Goal: Information Seeking & Learning: Learn about a topic

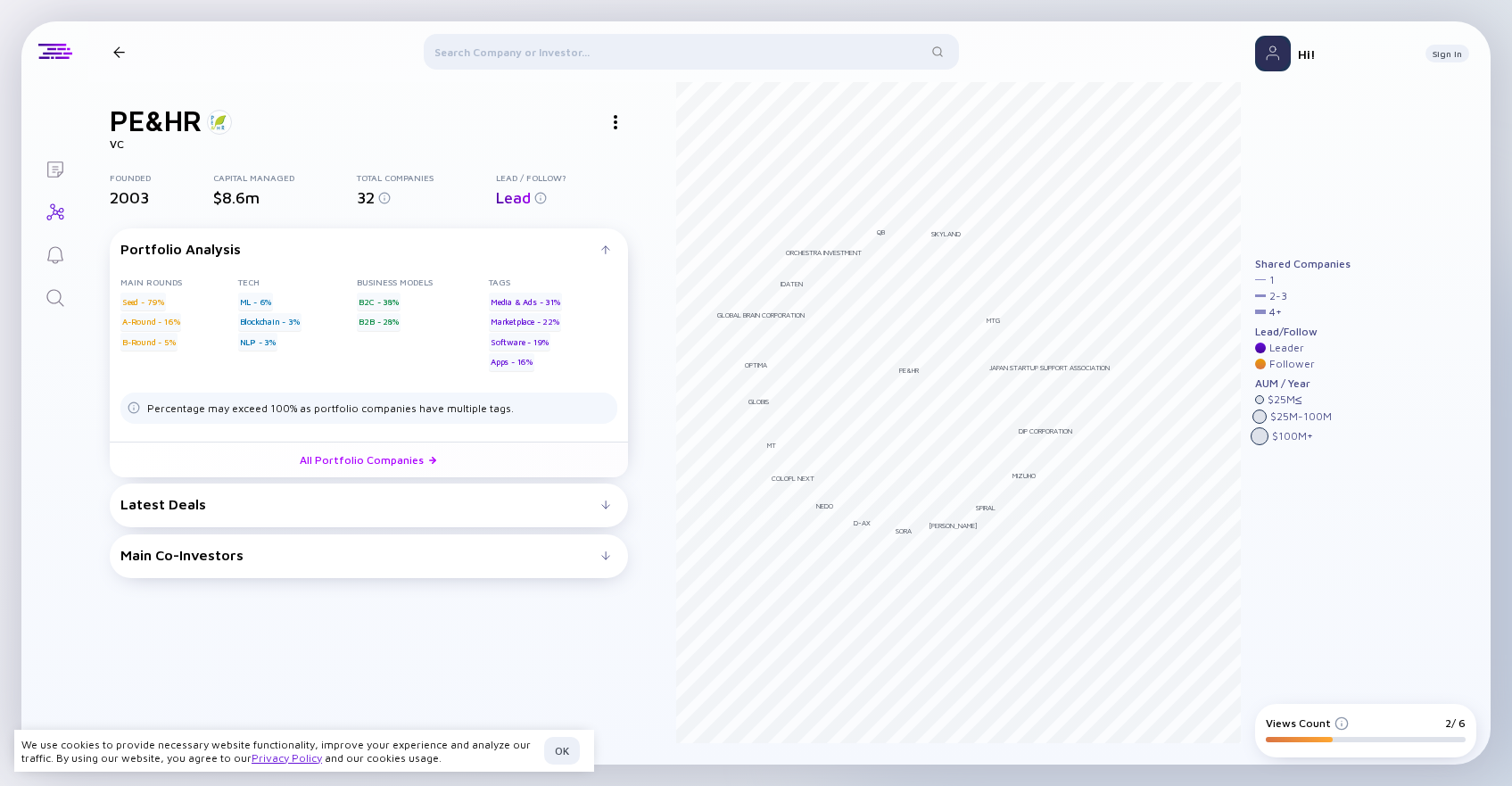
click at [430, 504] on div "Latest Deals" at bounding box center [361, 504] width 481 height 16
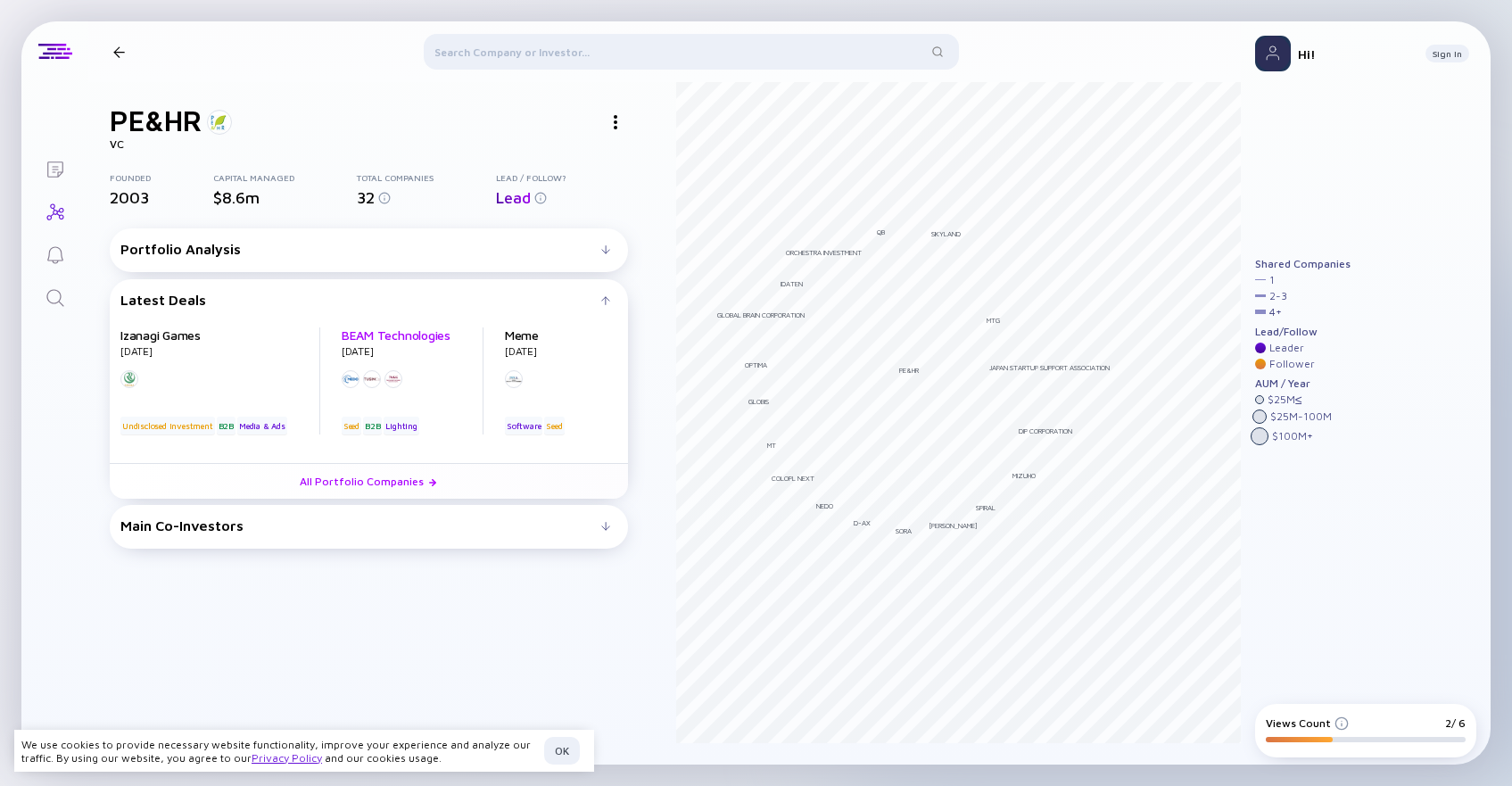
click at [412, 333] on link "BEAM Technologies" at bounding box center [395, 335] width 109 height 15
click at [126, 50] on div at bounding box center [119, 52] width 26 height 12
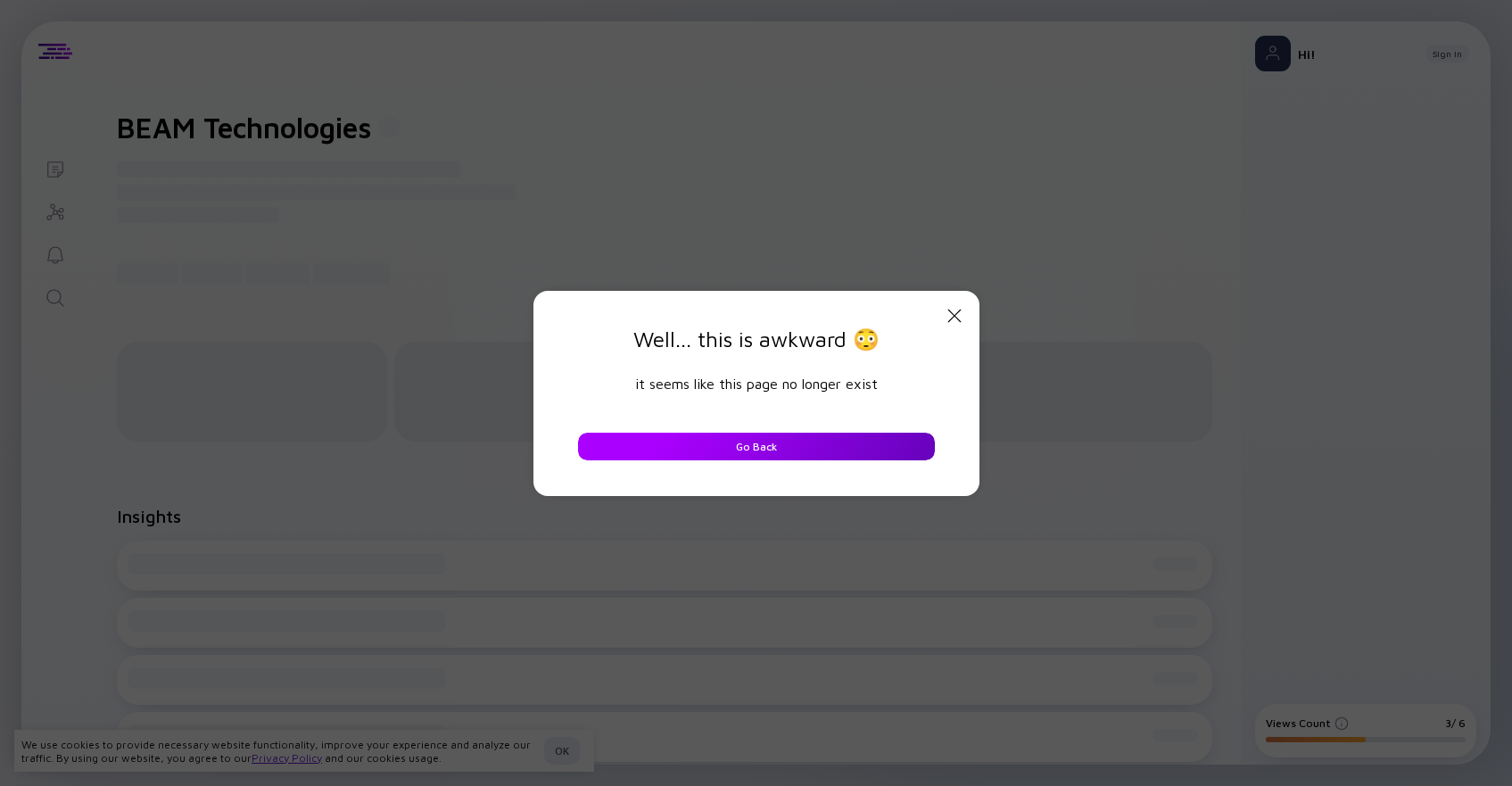
click at [874, 449] on button "Go Back" at bounding box center [756, 446] width 357 height 28
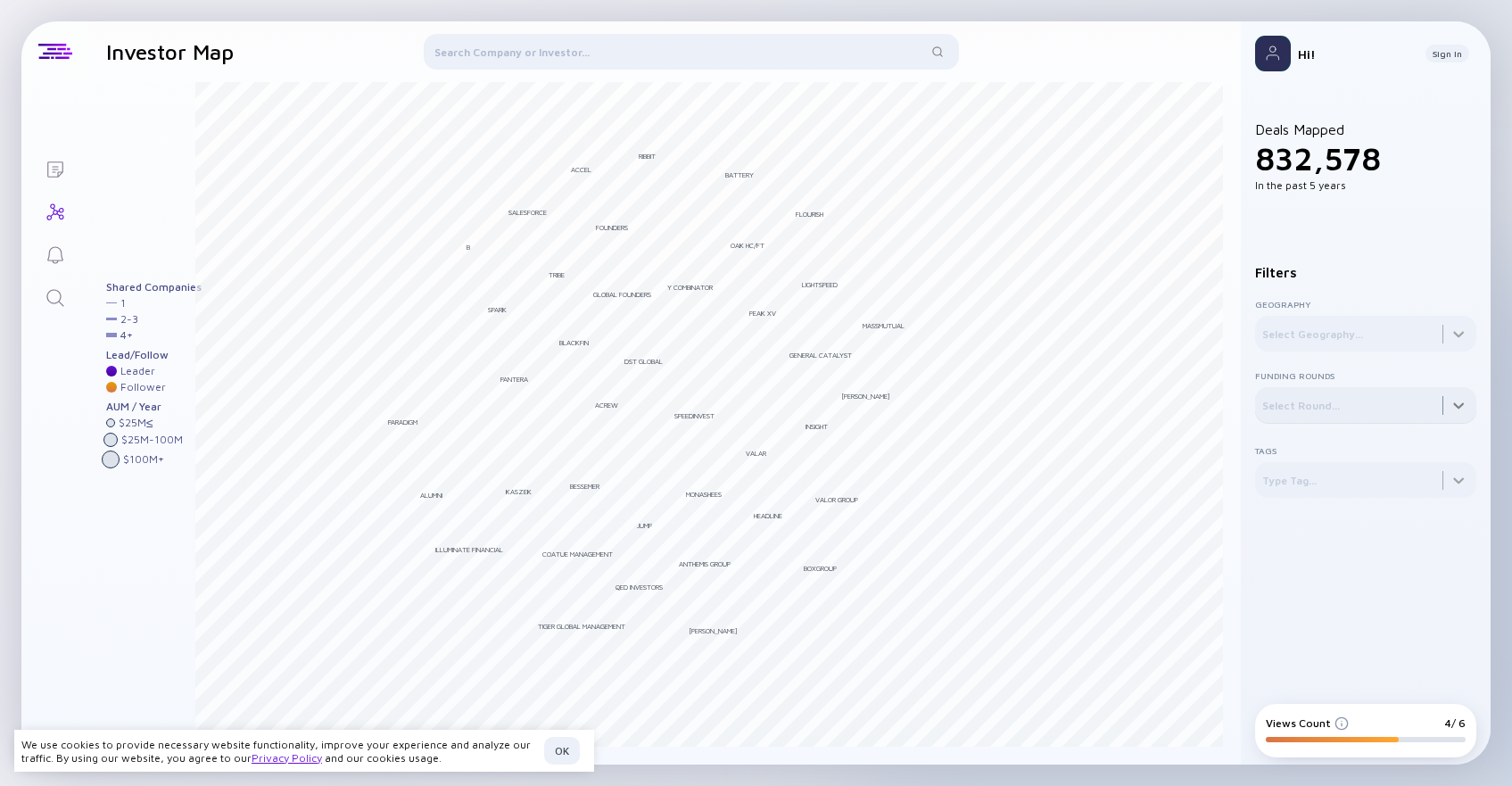
click at [1275, 403] on div at bounding box center [1365, 405] width 222 height 35
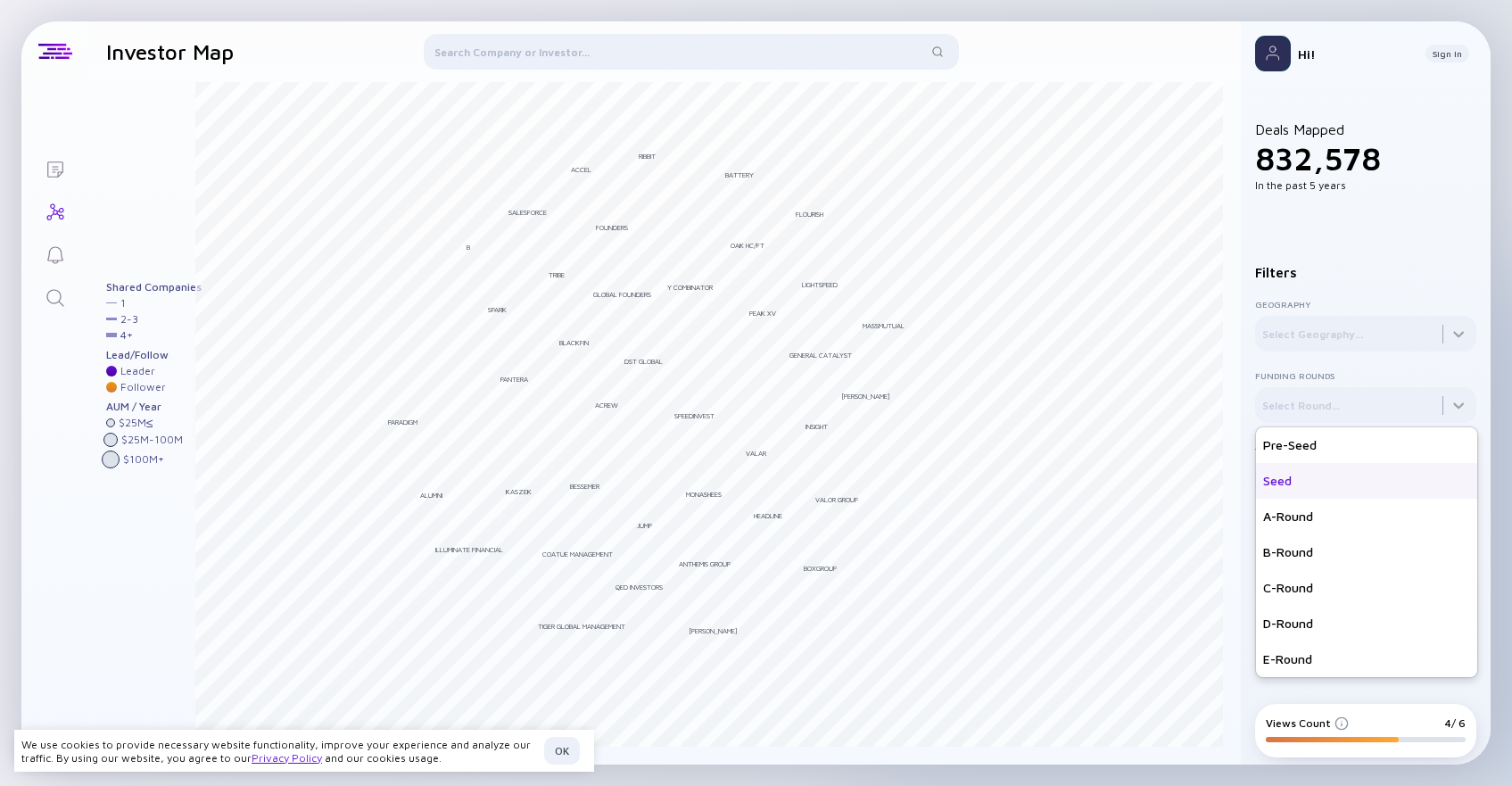
click at [1266, 487] on div "Seed" at bounding box center [1366, 481] width 222 height 35
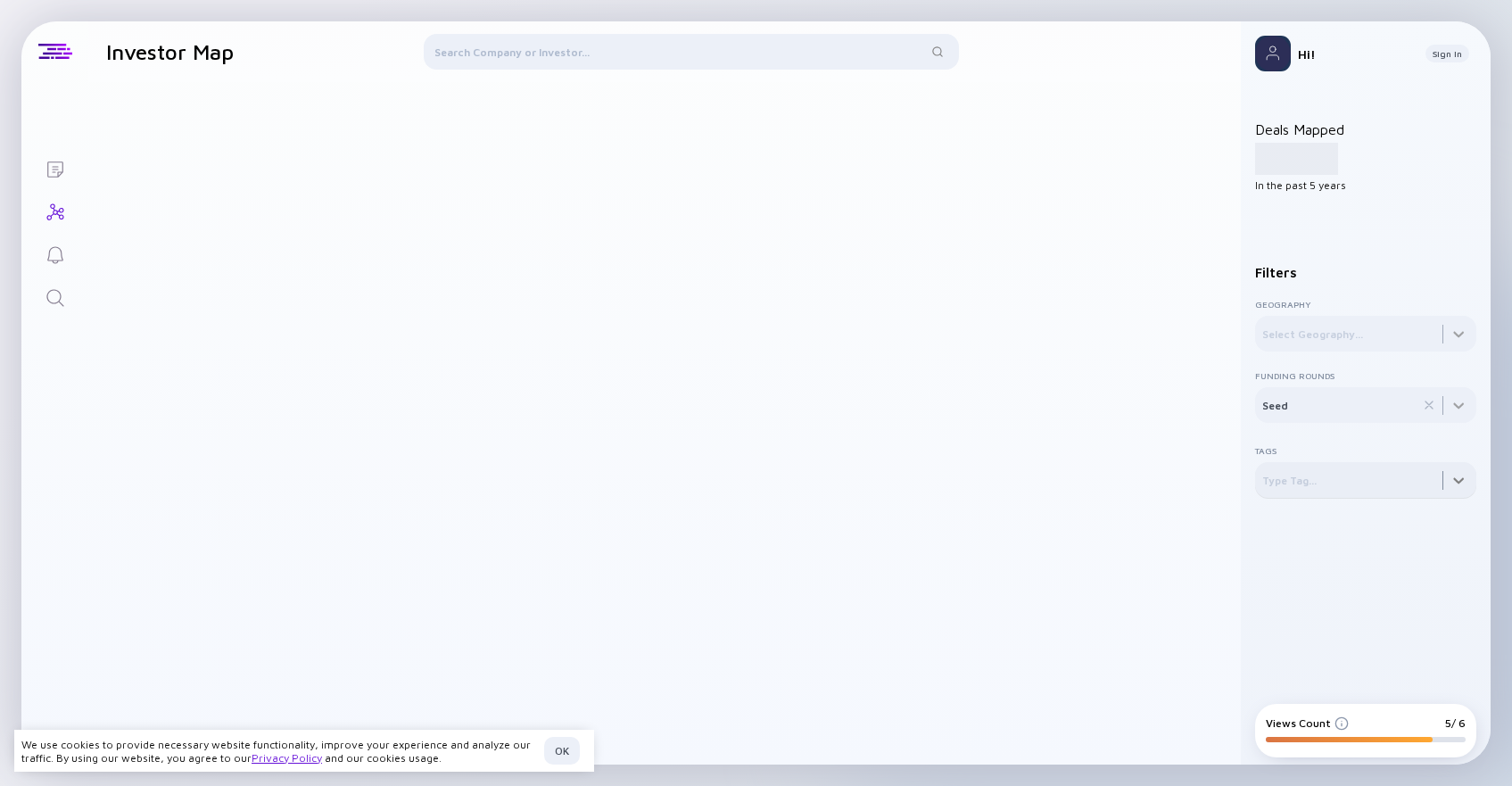
click at [1308, 352] on div at bounding box center [1365, 323] width 222 height 58
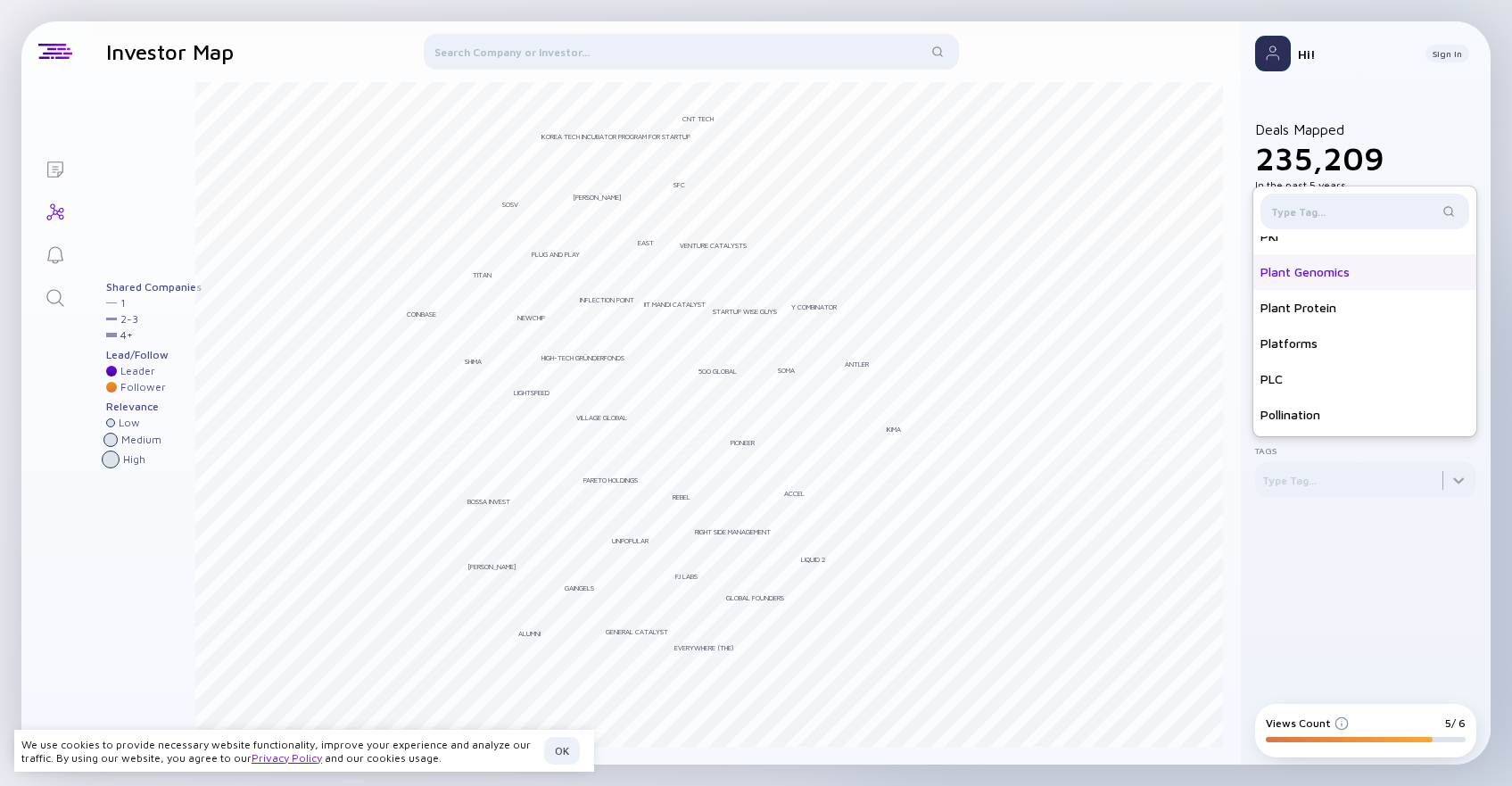
scroll to position [8461, 0]
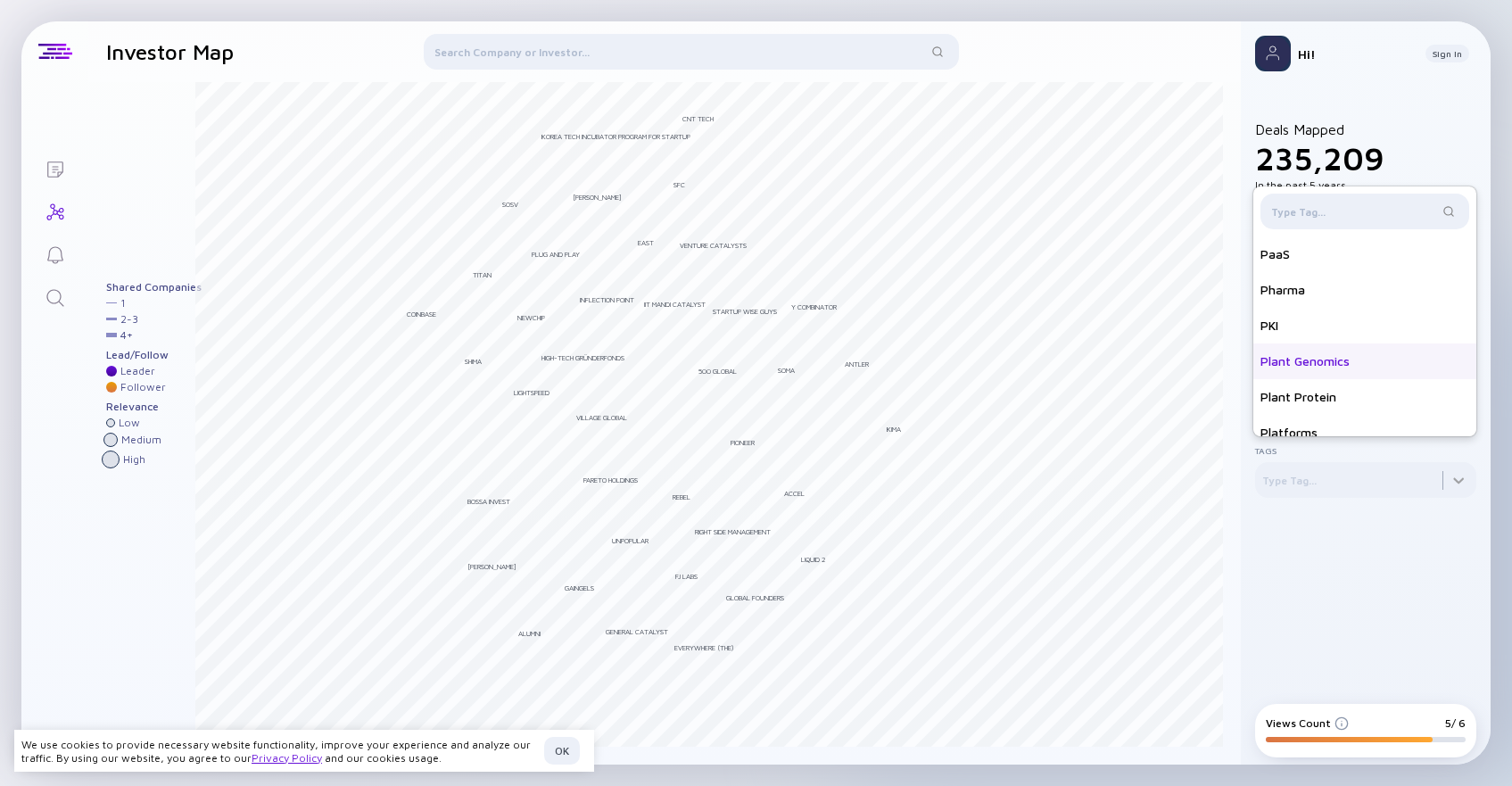
click at [1283, 287] on div "Pharma" at bounding box center [1365, 290] width 223 height 35
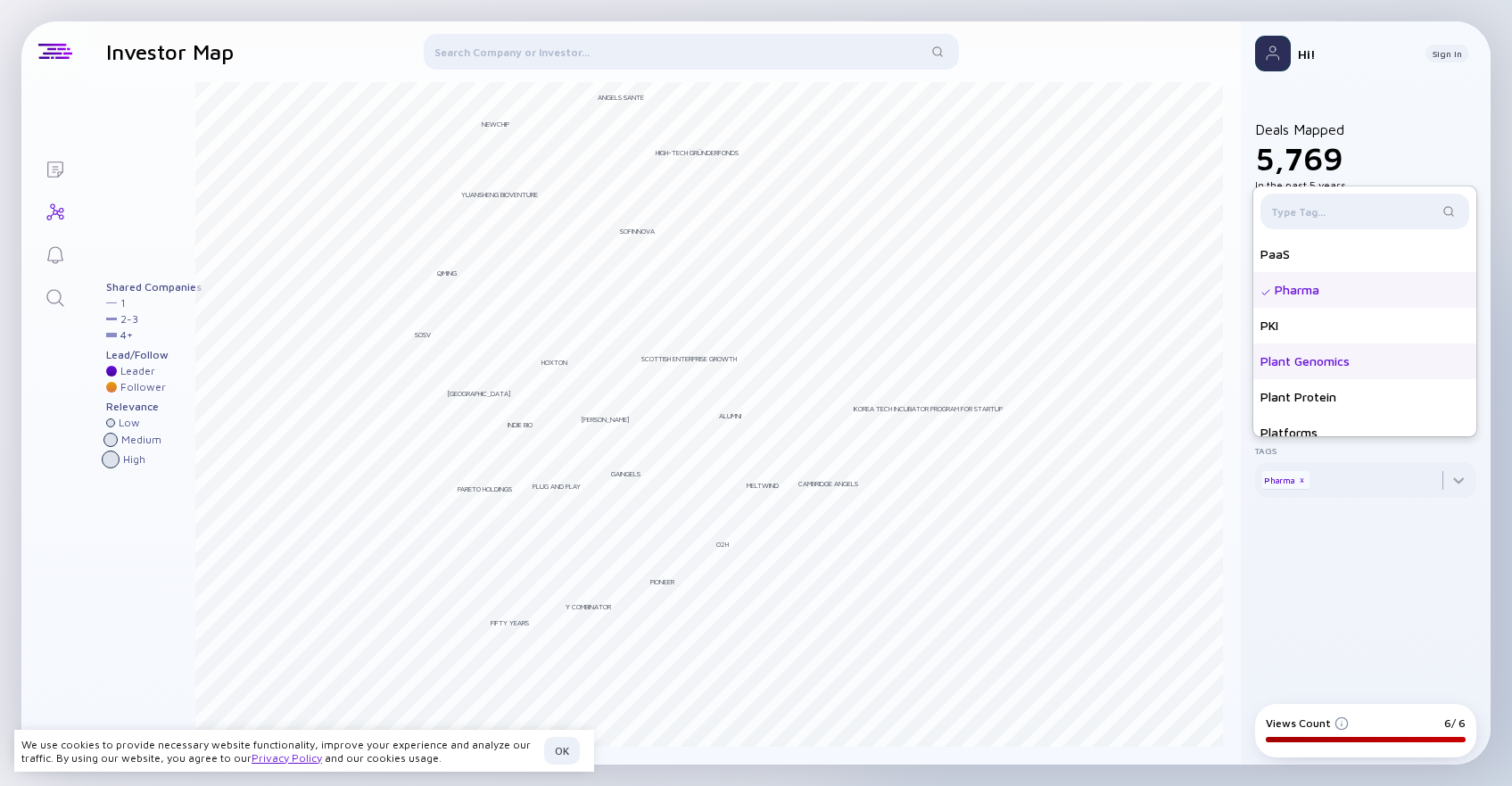
click at [1457, 352] on div "Plant Genomics" at bounding box center [1365, 361] width 223 height 35
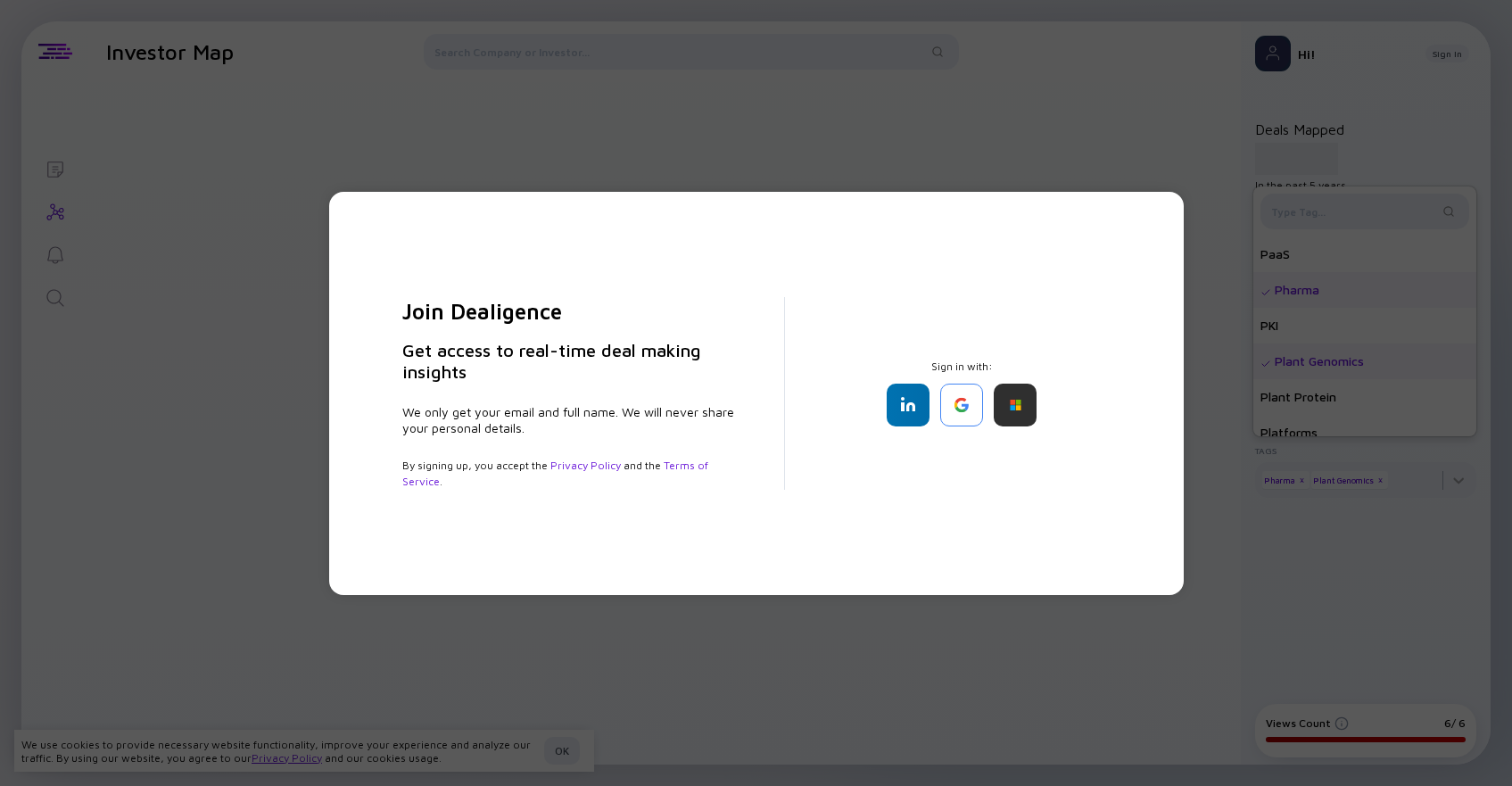
click at [1121, 138] on div "Join Dealigence Get access to real-time deal making insights We only get your e…" at bounding box center [756, 393] width 1512 height 786
click at [301, 114] on div "Join Dealigence Get access to real-time deal making insights We only get your e…" at bounding box center [756, 393] width 1512 height 786
click at [959, 82] on div "Join Dealigence Get access to real-time deal making insights We only get your e…" at bounding box center [756, 393] width 1512 height 786
click at [913, 412] on div at bounding box center [908, 406] width 43 height 43
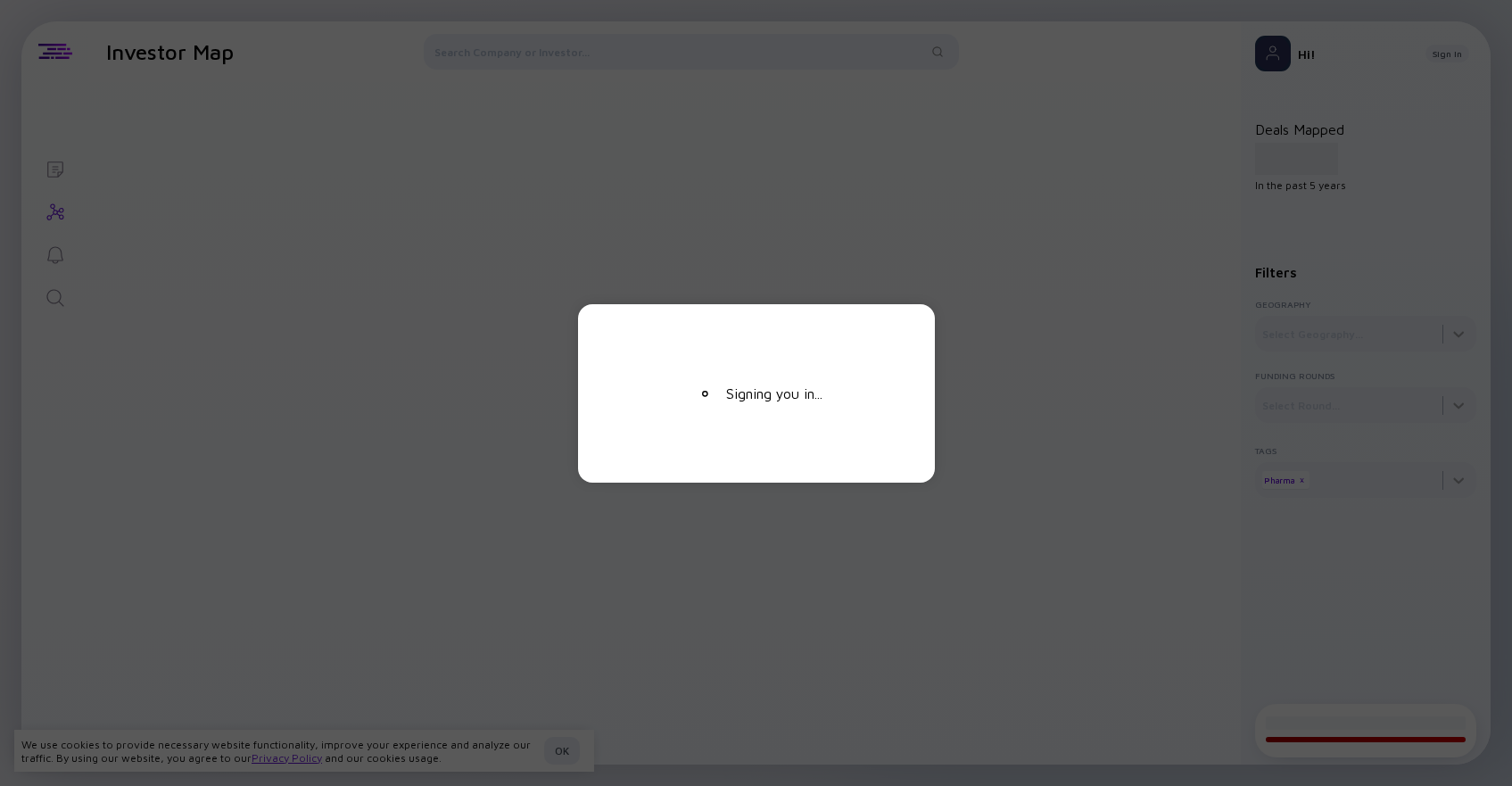
click at [493, 151] on div "Signing you in..." at bounding box center [756, 393] width 1512 height 786
click at [493, 148] on div "Signing you in..." at bounding box center [756, 393] width 1512 height 786
click at [493, 147] on div "Signing you in..." at bounding box center [756, 393] width 1512 height 786
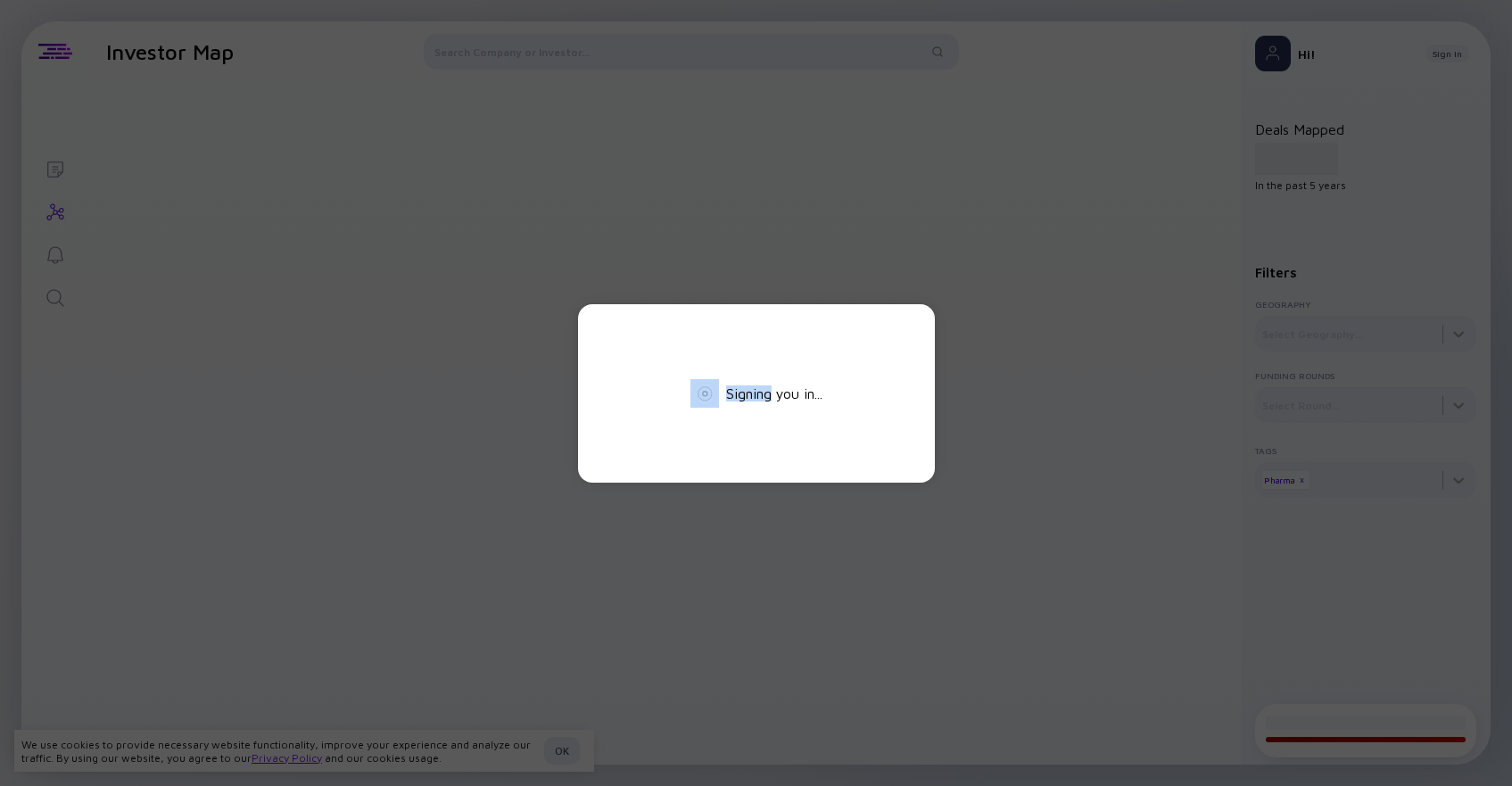
click at [493, 144] on div "Signing you in..." at bounding box center [756, 393] width 1512 height 786
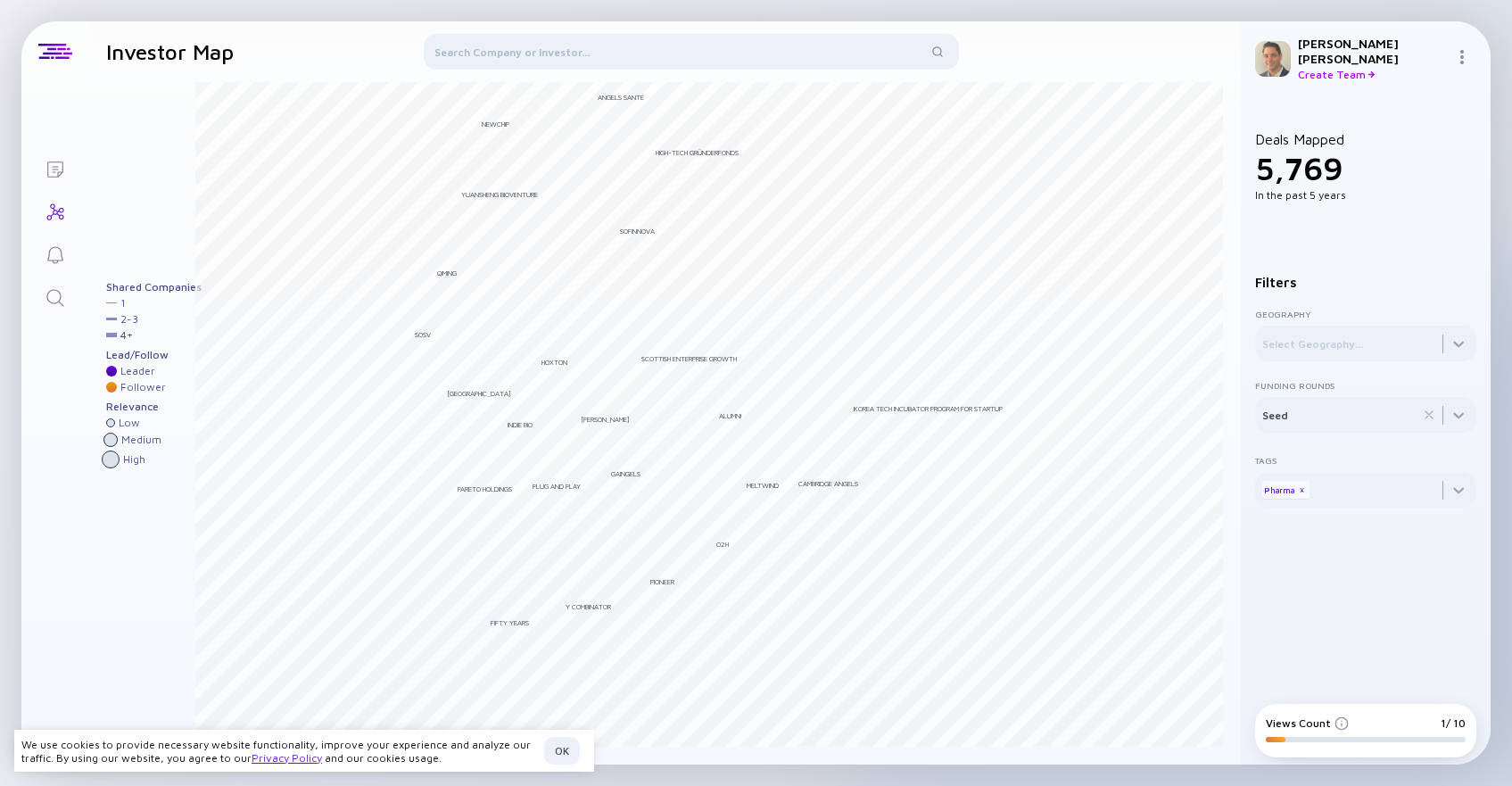
click at [1469, 52] on div at bounding box center [1466, 58] width 21 height 17
click at [59, 167] on icon "Lists" at bounding box center [55, 169] width 21 height 21
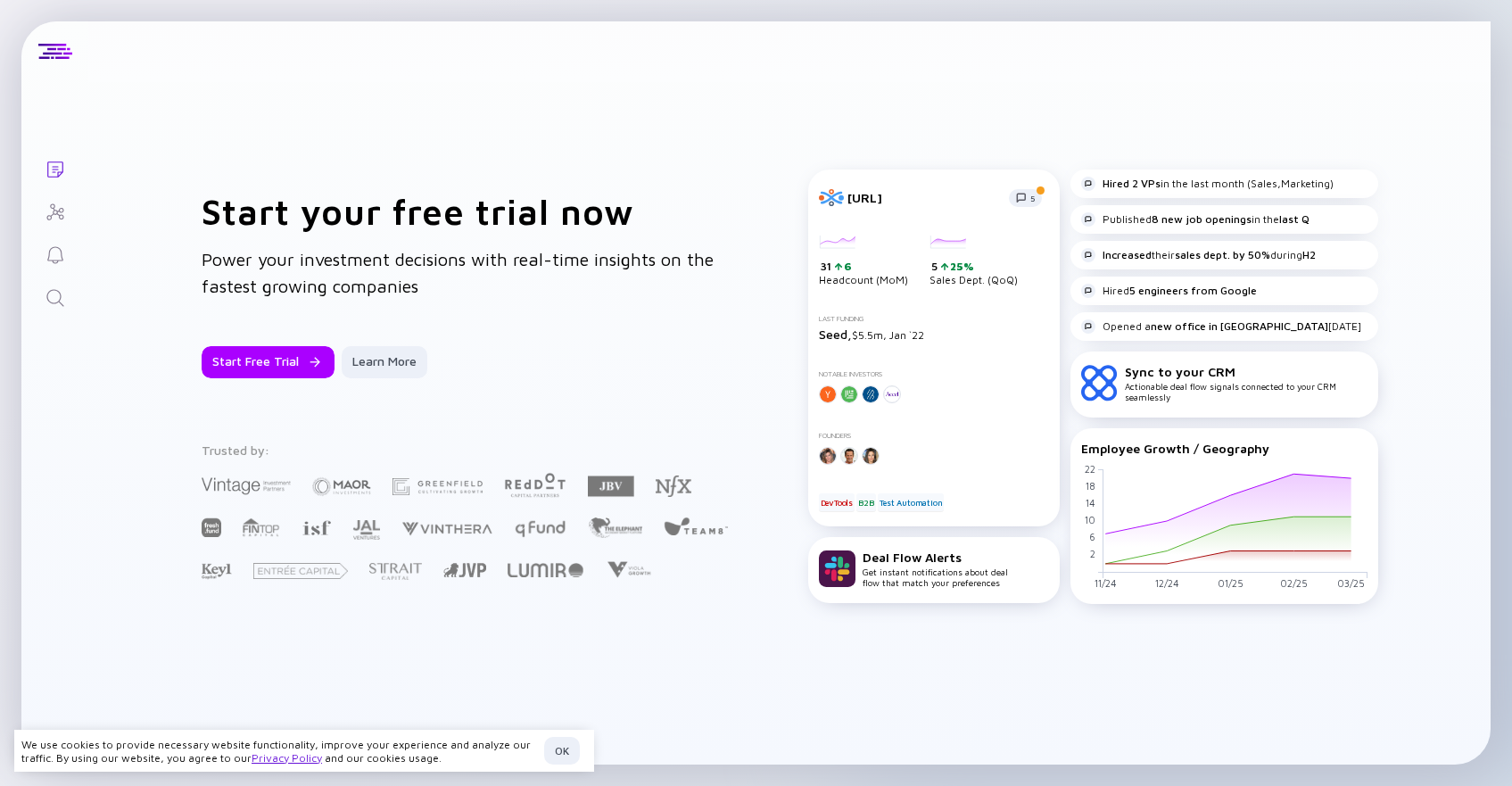
click at [54, 203] on icon "Investor Map" at bounding box center [55, 212] width 21 height 21
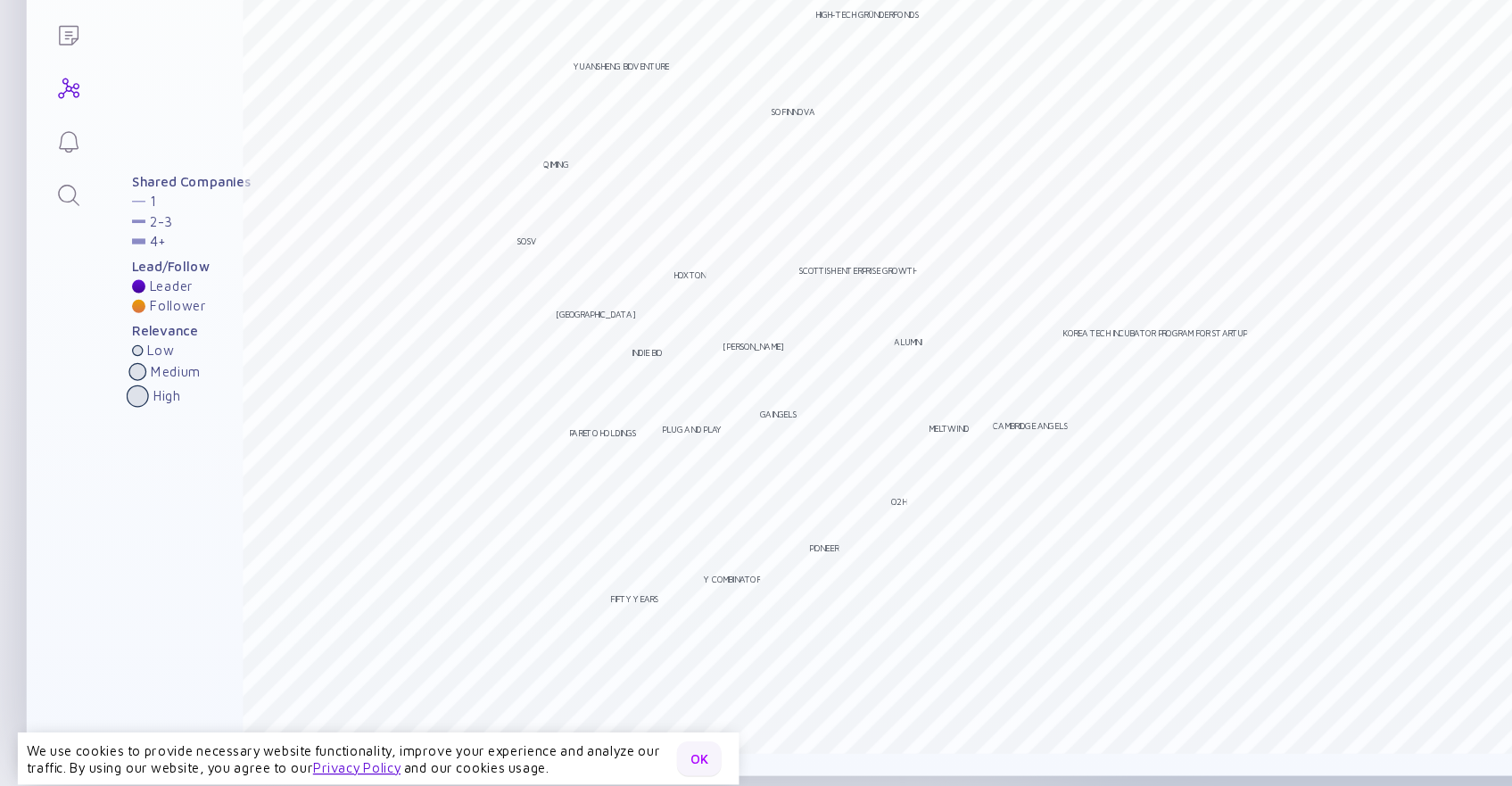
click at [567, 753] on div "OK" at bounding box center [562, 751] width 35 height 28
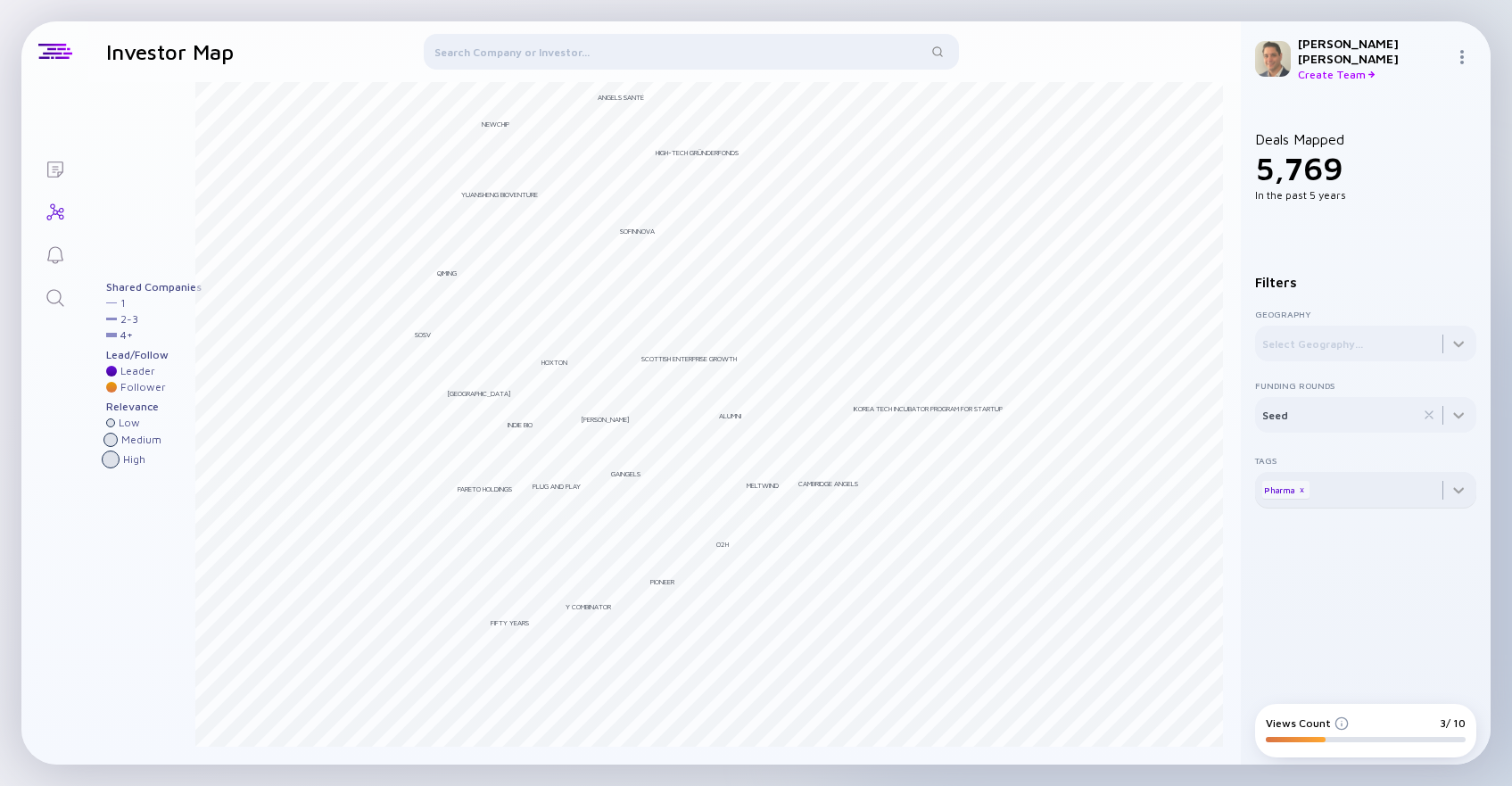
click at [1306, 483] on div "Pharma x" at bounding box center [1286, 489] width 47 height 18
click at [1456, 362] on div at bounding box center [1365, 333] width 222 height 58
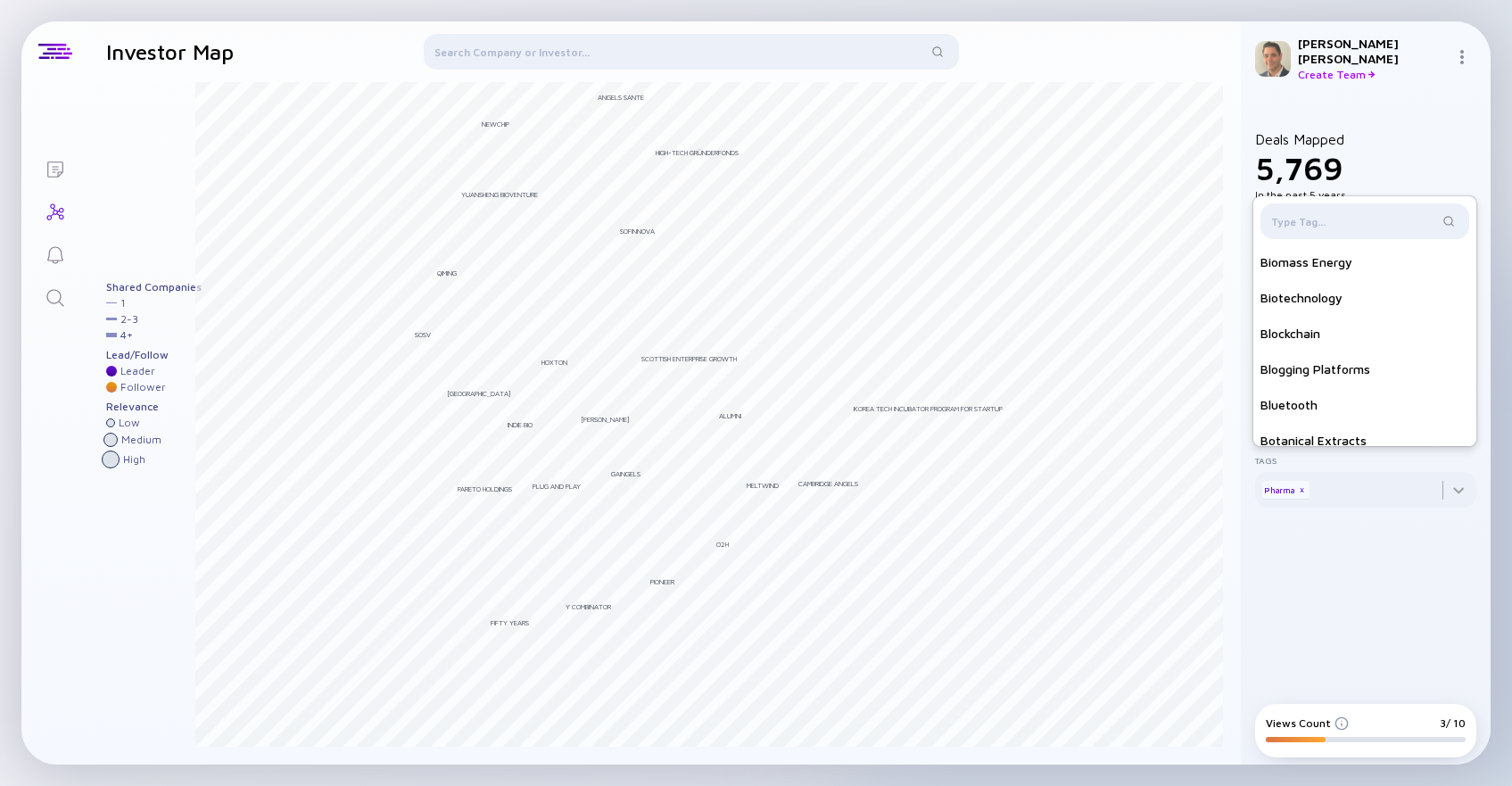
scroll to position [1574, 0]
click at [1325, 292] on div "Biotechnology" at bounding box center [1365, 297] width 223 height 35
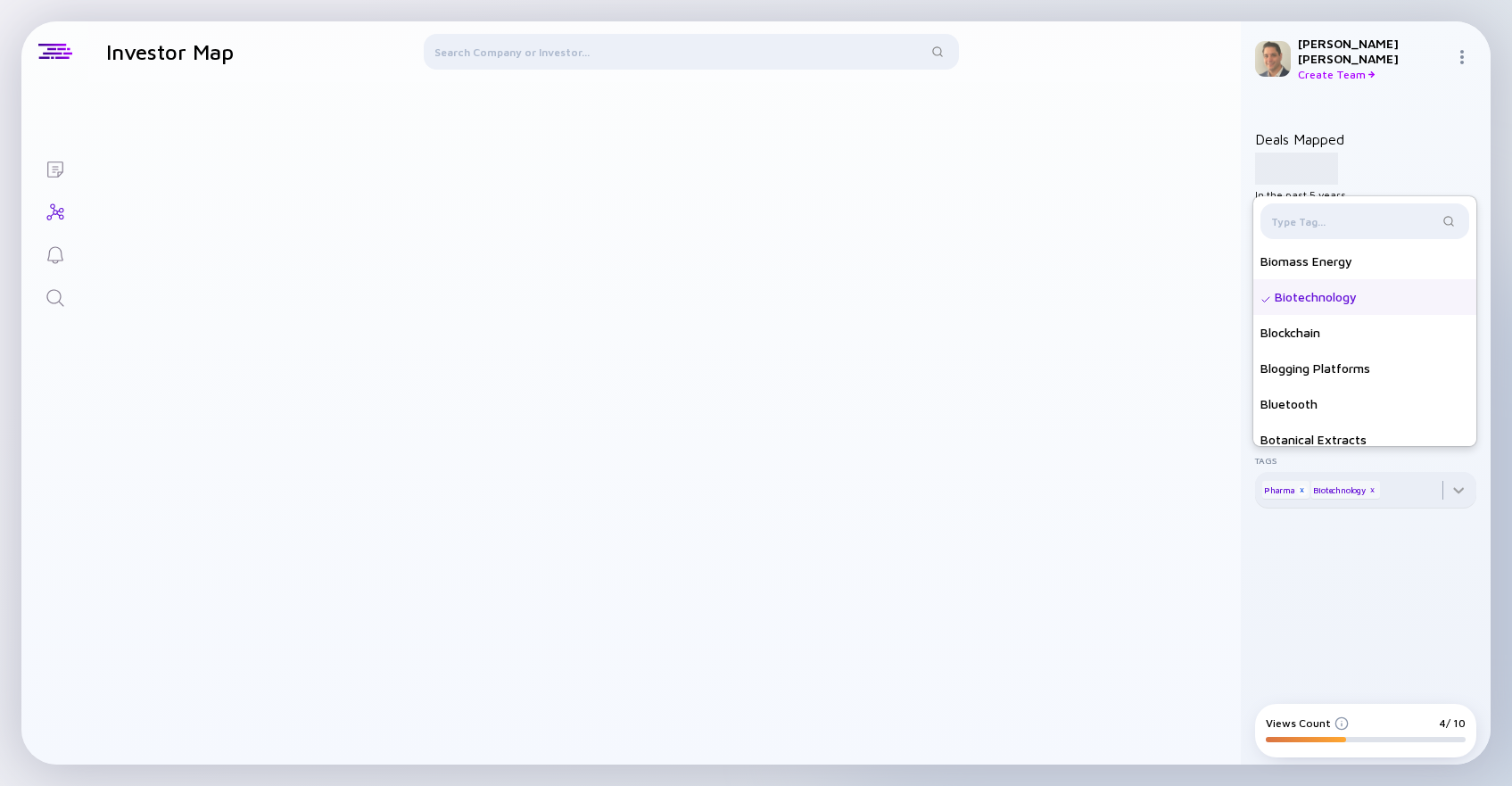
click at [1303, 485] on div "x" at bounding box center [1303, 491] width 11 height 11
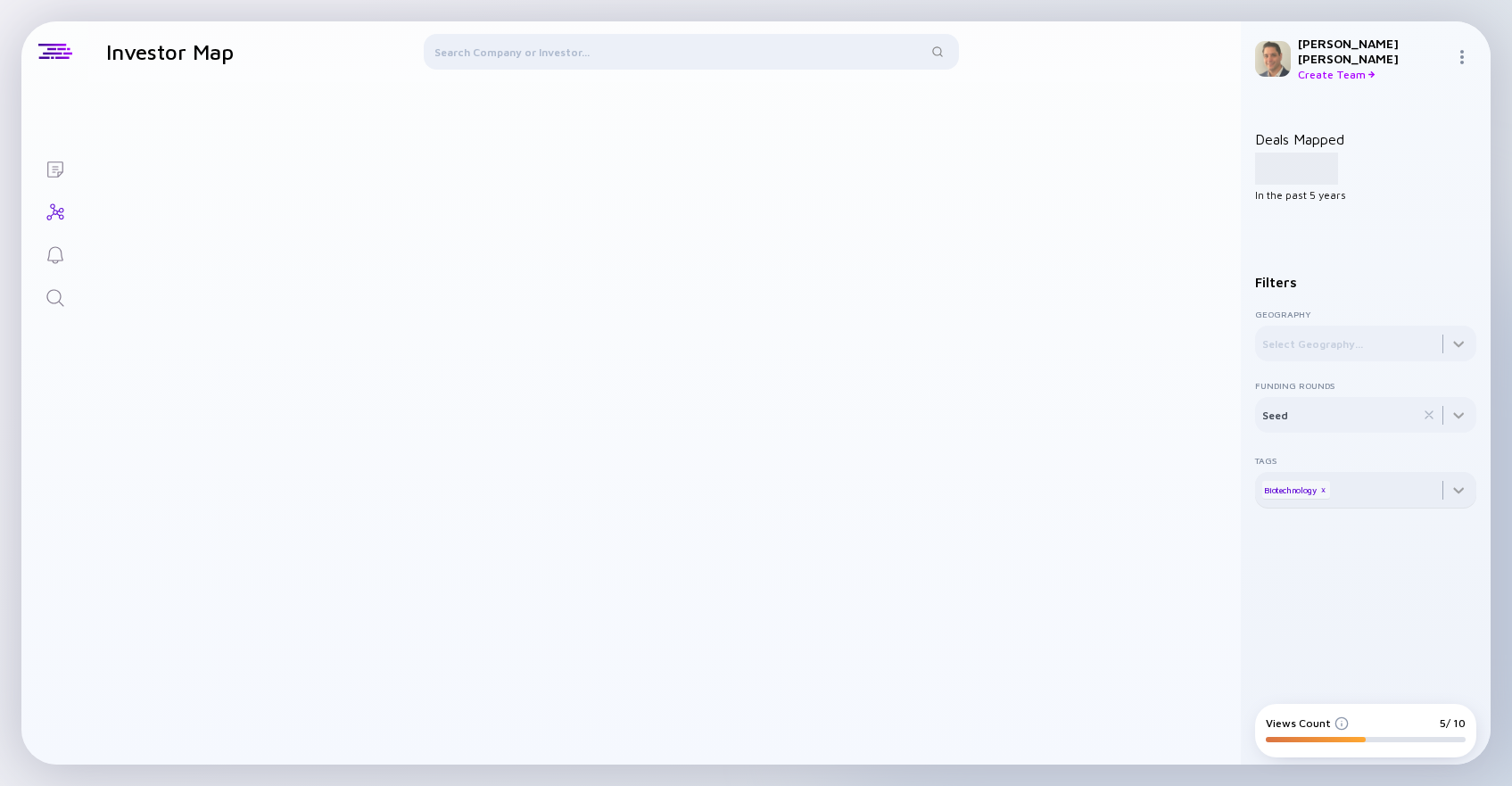
click at [1096, 339] on div at bounding box center [710, 414] width 1028 height 665
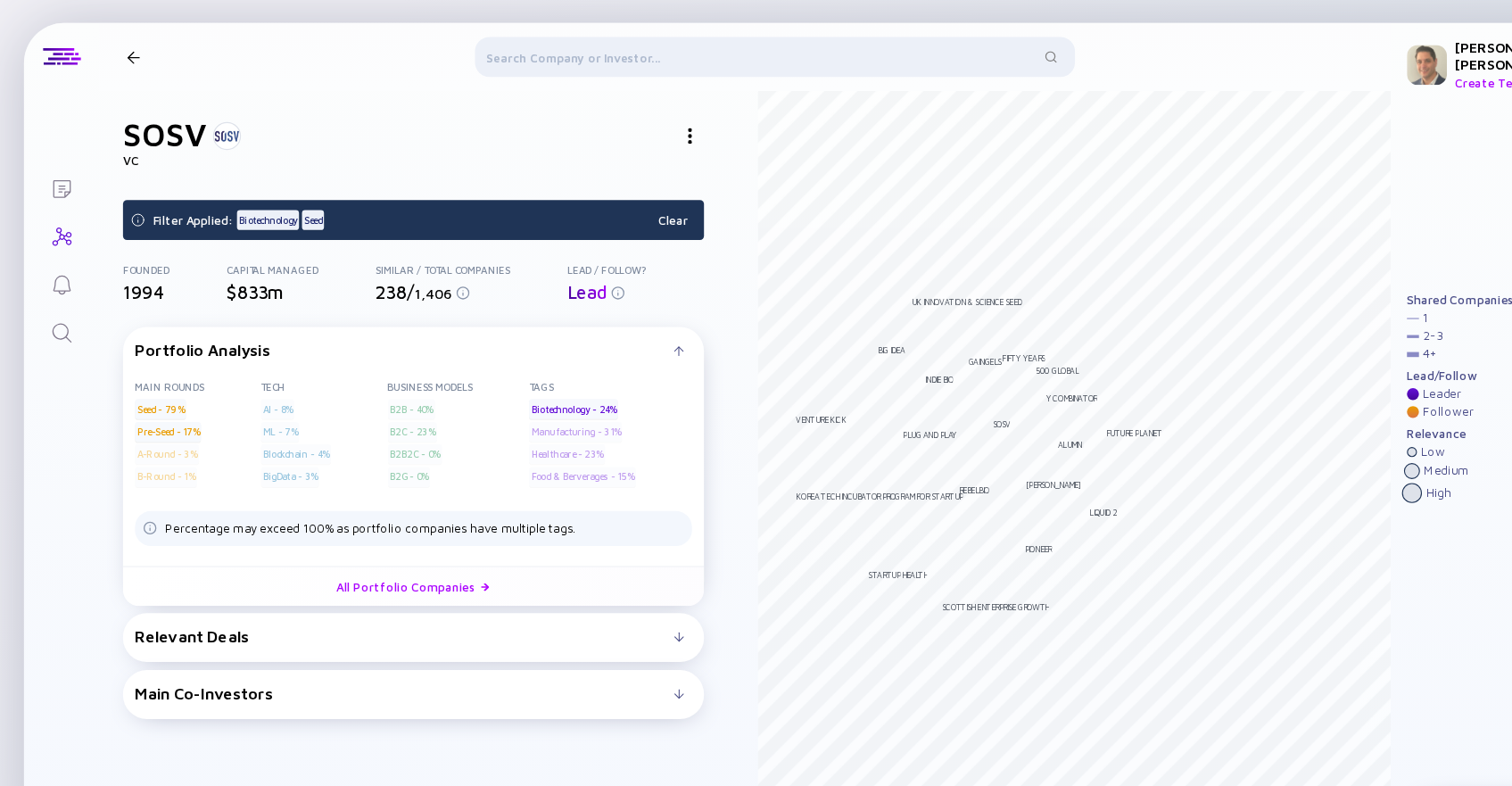
click at [206, 119] on div at bounding box center [202, 122] width 25 height 25
click at [168, 125] on h1 "SOSV" at bounding box center [147, 121] width 75 height 34
